Goal: Subscribe to service/newsletter

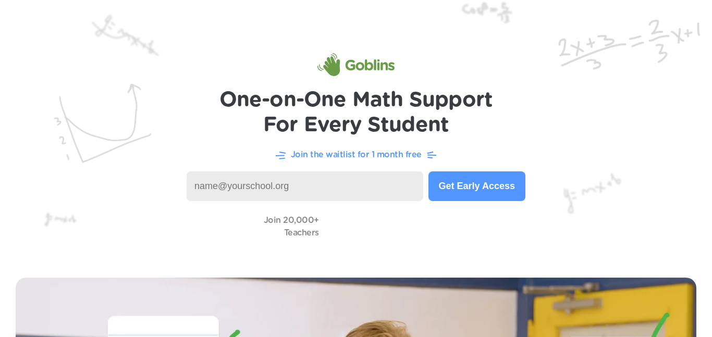
click at [267, 190] on input at bounding box center [305, 187] width 237 height 30
type input "r"
click at [375, 182] on input at bounding box center [305, 187] width 237 height 30
type input "robert@gmail.org"
click at [509, 184] on button "Get Early Access" at bounding box center [477, 187] width 97 height 30
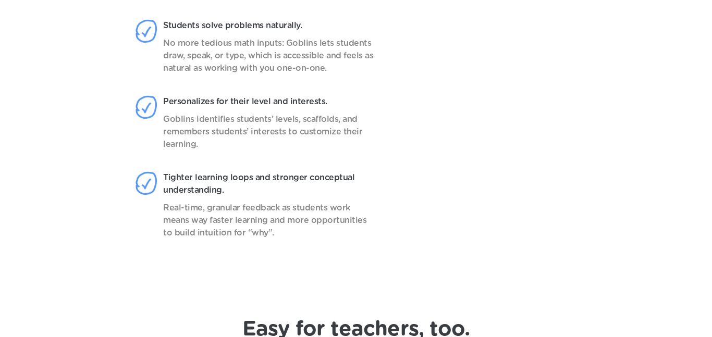
scroll to position [575, 0]
